Goal: Information Seeking & Learning: Learn about a topic

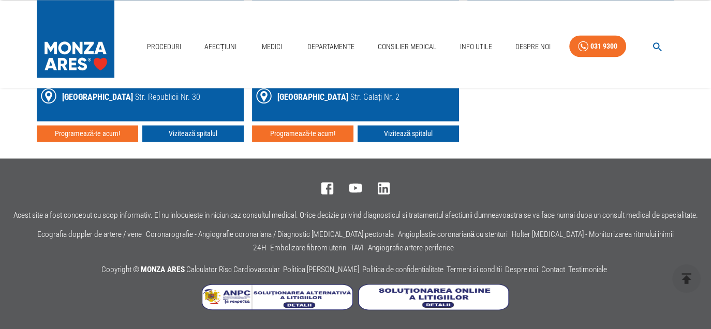
scroll to position [1826, 0]
click at [691, 287] on button "delete" at bounding box center [686, 278] width 28 height 28
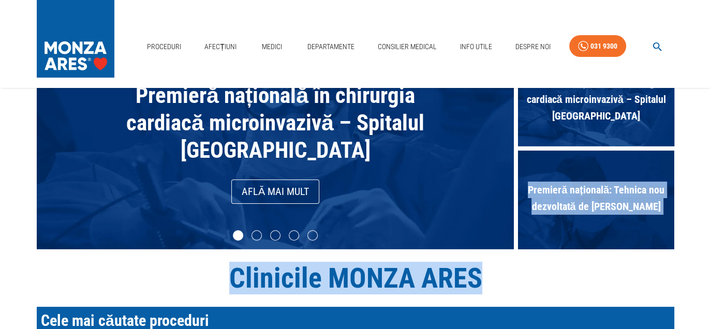
scroll to position [53, 0]
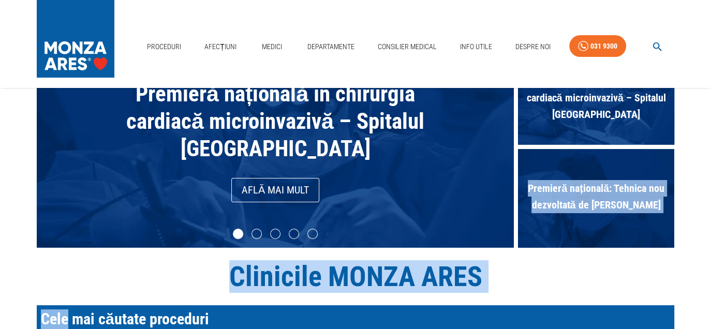
drag, startPoint x: 691, startPoint y: 287, endPoint x: 32, endPoint y: 297, distance: 659.5
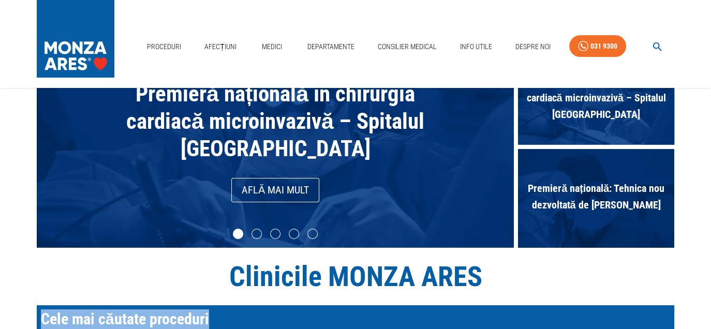
drag, startPoint x: 396, startPoint y: 296, endPoint x: 688, endPoint y: 281, distance: 292.6
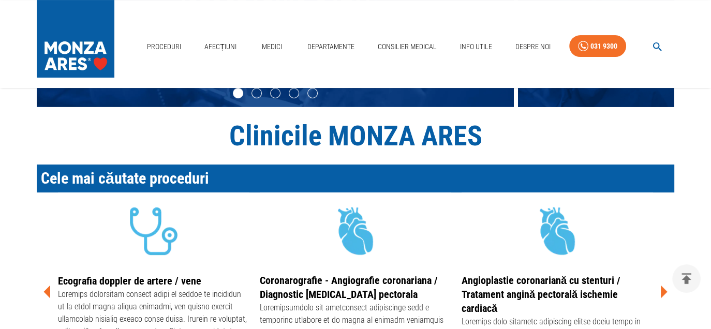
scroll to position [194, 0]
